Goal: Task Accomplishment & Management: Manage account settings

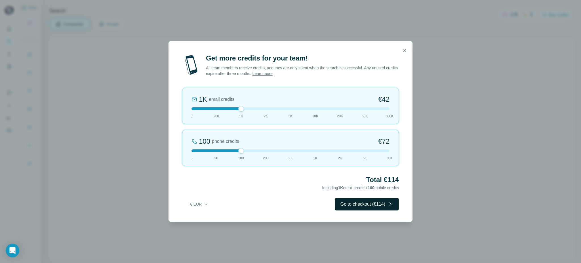
click at [361, 204] on button "Go to checkout (€114)" at bounding box center [367, 204] width 64 height 12
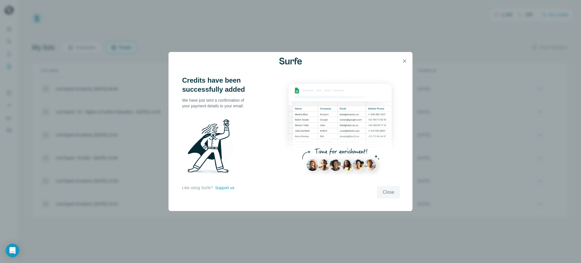
click at [387, 193] on span "Close" at bounding box center [389, 192] width 12 height 7
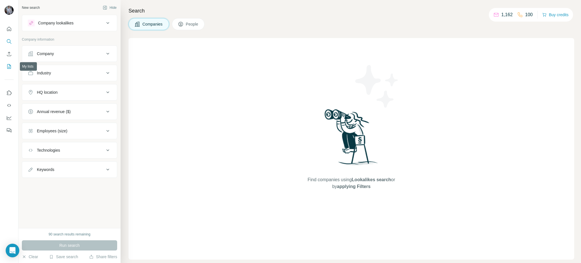
click at [8, 65] on icon "My lists" at bounding box center [9, 67] width 6 height 6
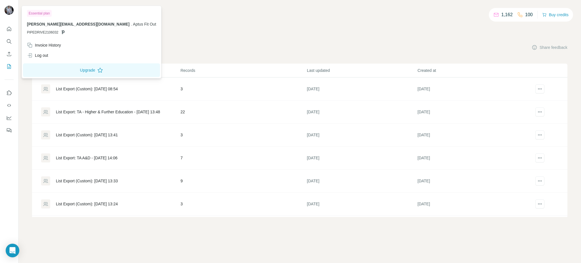
click at [7, 10] on img at bounding box center [9, 10] width 9 height 9
click at [53, 45] on div "Invoice History" at bounding box center [44, 45] width 34 height 6
